Goal: Find specific page/section: Find specific page/section

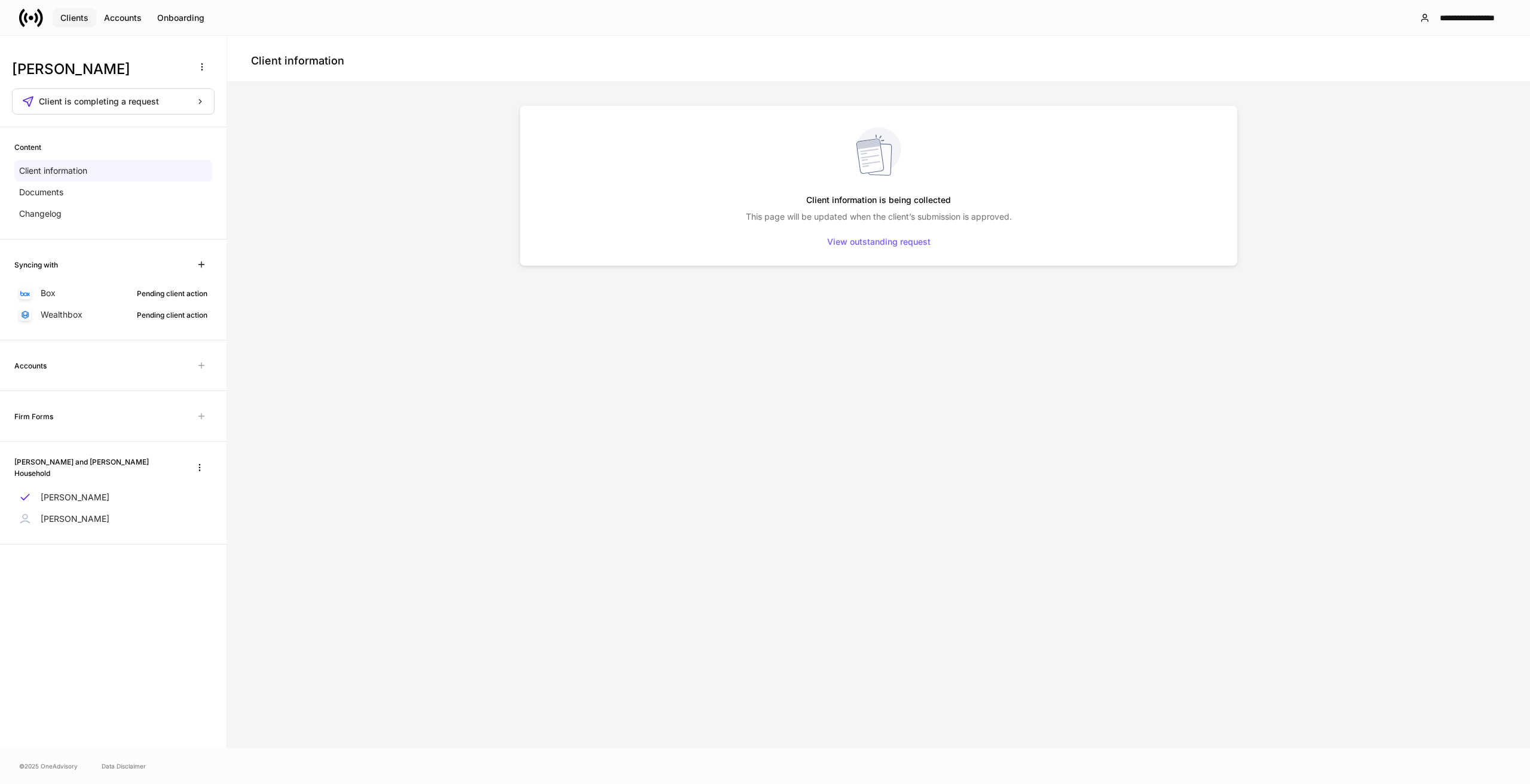
click at [82, 18] on div "Clients" at bounding box center [75, 18] width 28 height 9
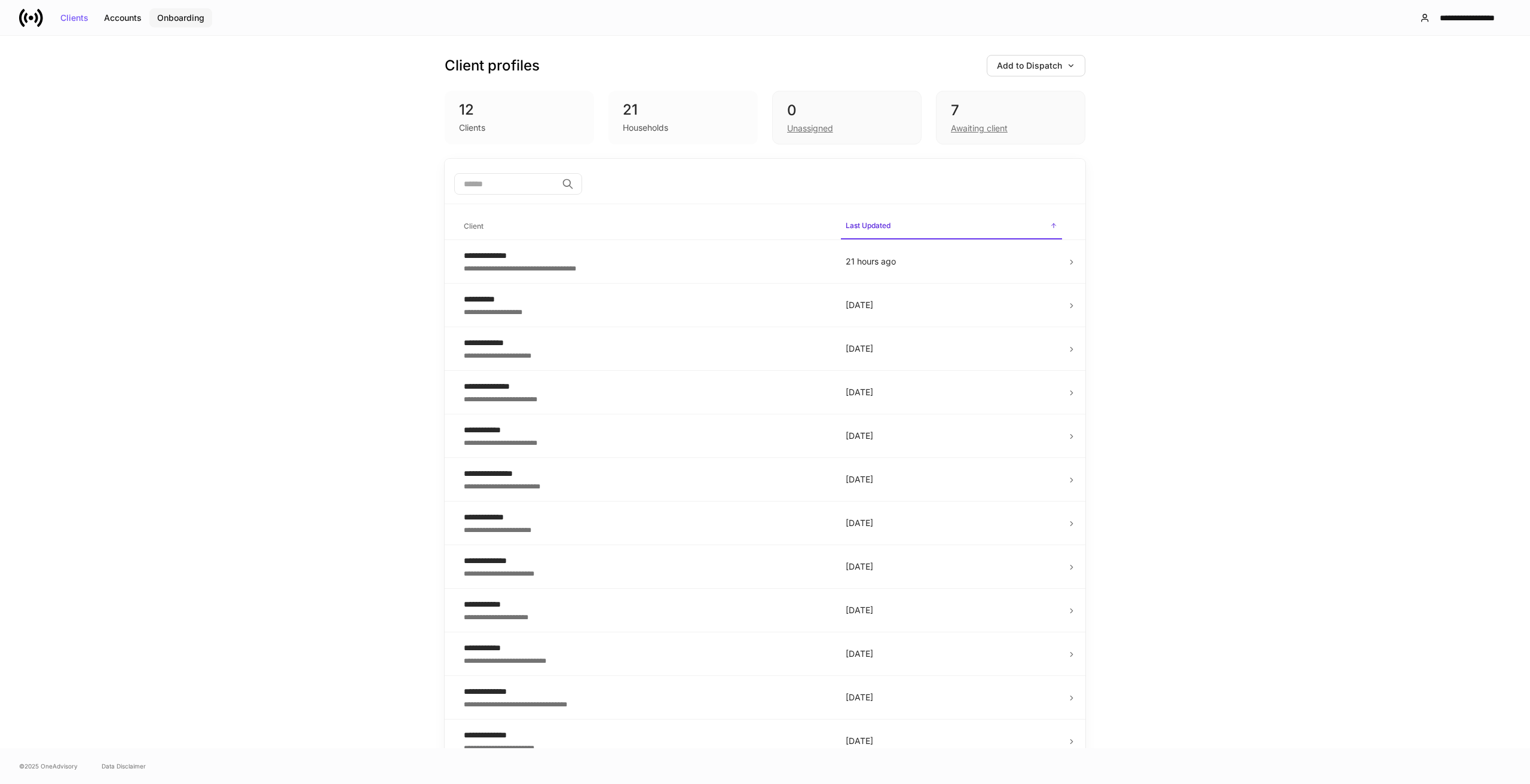
click at [178, 18] on div "Onboarding" at bounding box center [180, 18] width 47 height 9
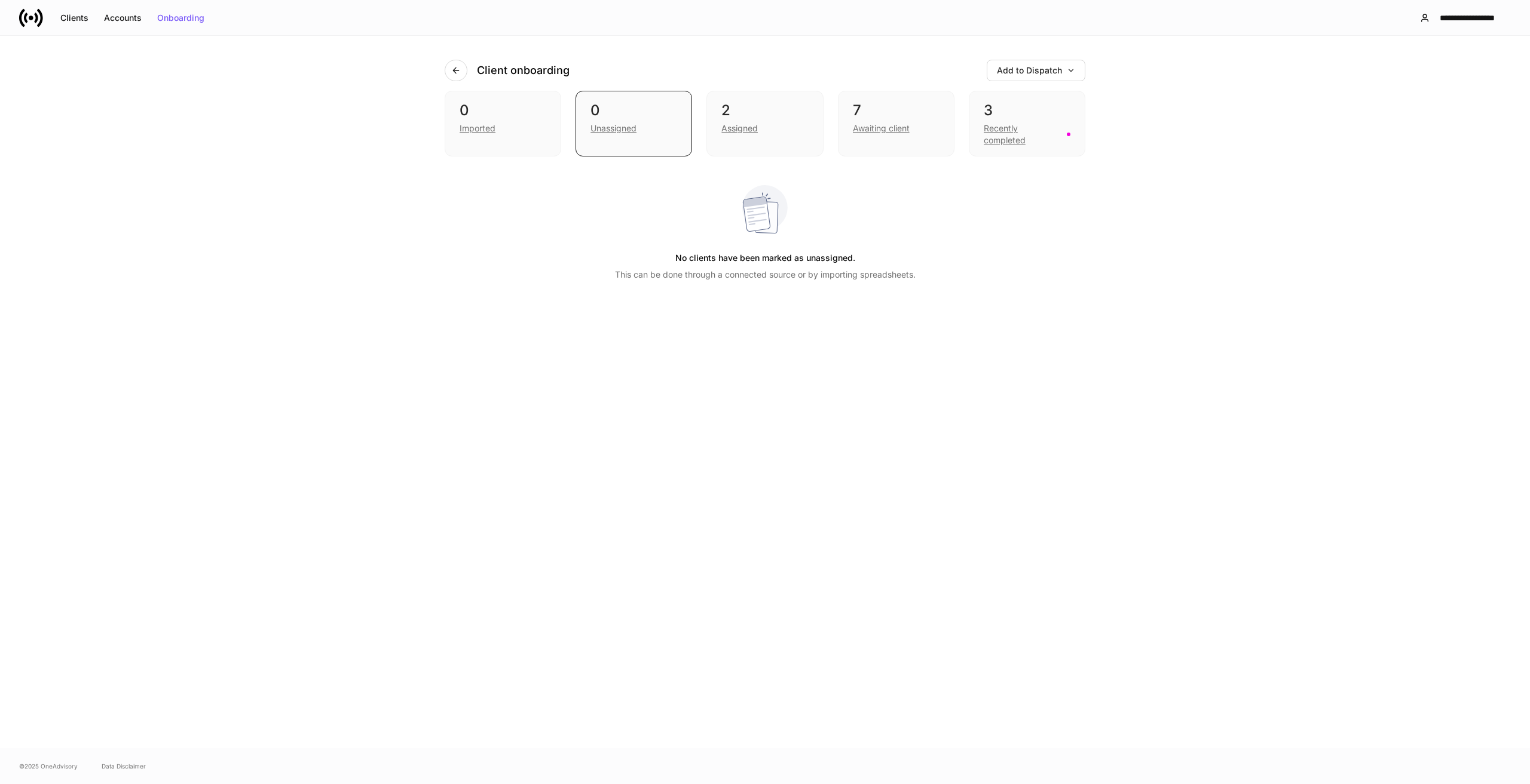
click at [1130, 306] on div "Client onboarding Add to Dispatch 0 Imported 0 Unassigned 2 Assigned 7 Awaiting…" at bounding box center [765, 392] width 1530 height 713
click at [1012, 125] on div "Recently completed" at bounding box center [1022, 134] width 76 height 24
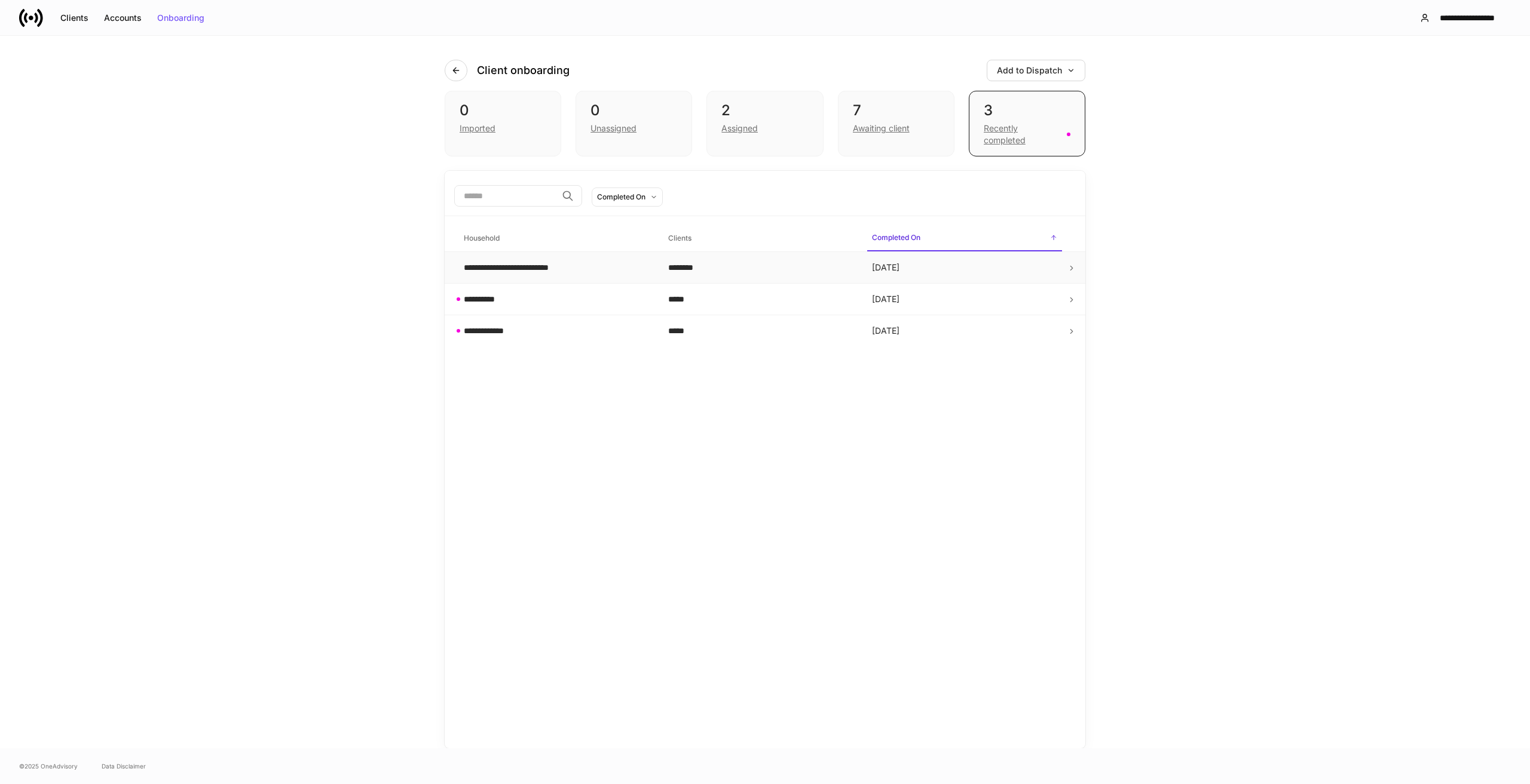
click at [1071, 263] on td at bounding box center [1076, 267] width 19 height 32
